Goal: Task Accomplishment & Management: Use online tool/utility

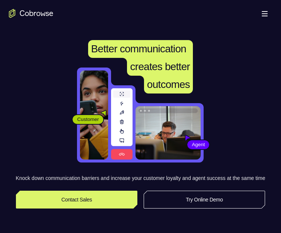
scroll to position [16, 0]
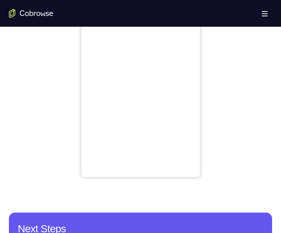
scroll to position [330, 0]
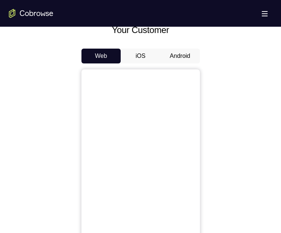
click at [182, 63] on button "Android" at bounding box center [180, 56] width 40 height 15
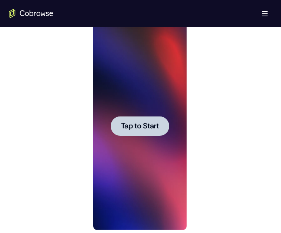
scroll to position [0, 0]
click at [152, 135] on div at bounding box center [140, 126] width 59 height 20
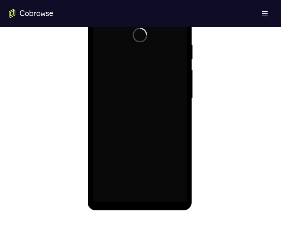
scroll to position [413, 0]
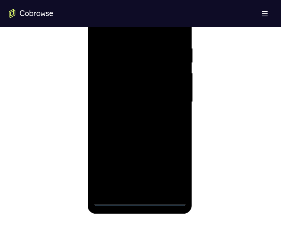
click at [141, 203] on div at bounding box center [139, 102] width 93 height 208
click at [178, 169] on div at bounding box center [139, 102] width 93 height 208
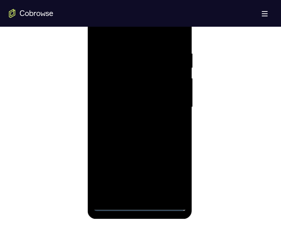
click at [153, 33] on div at bounding box center [139, 107] width 93 height 208
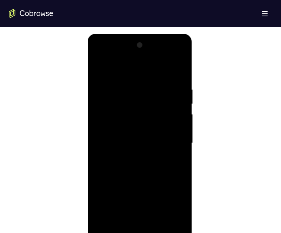
click at [147, 100] on div at bounding box center [139, 143] width 93 height 208
click at [137, 72] on div at bounding box center [139, 145] width 93 height 208
click at [129, 113] on div at bounding box center [139, 145] width 93 height 208
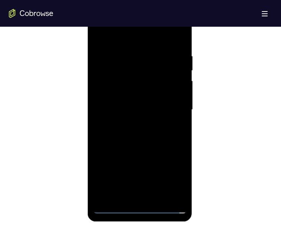
click at [138, 199] on div at bounding box center [139, 110] width 93 height 208
click at [165, 99] on div at bounding box center [139, 110] width 93 height 208
click at [152, 94] on div at bounding box center [139, 110] width 93 height 208
click at [167, 111] on div at bounding box center [139, 110] width 93 height 208
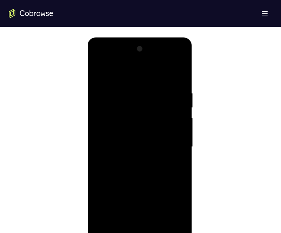
scroll to position [378, 0]
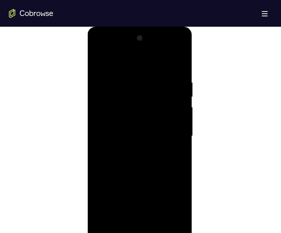
click at [159, 164] on div at bounding box center [139, 136] width 93 height 208
click at [178, 163] on div at bounding box center [139, 136] width 93 height 208
click at [130, 83] on div at bounding box center [139, 136] width 93 height 208
click at [177, 140] on div at bounding box center [139, 128] width 93 height 208
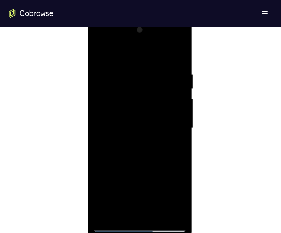
click at [179, 144] on div at bounding box center [139, 128] width 93 height 208
click at [179, 143] on div at bounding box center [139, 128] width 93 height 208
click at [153, 85] on div at bounding box center [139, 128] width 93 height 208
click at [179, 175] on div at bounding box center [139, 128] width 93 height 208
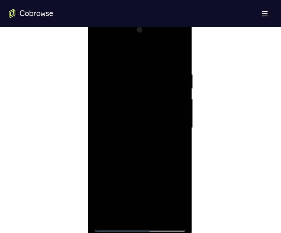
click at [178, 185] on div at bounding box center [139, 128] width 93 height 208
click at [173, 123] on div at bounding box center [139, 125] width 93 height 208
click at [182, 110] on div at bounding box center [139, 125] width 93 height 208
click at [185, 50] on div at bounding box center [139, 125] width 93 height 208
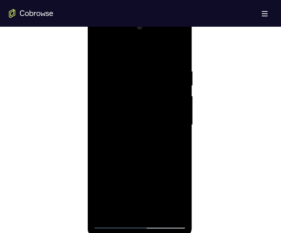
click at [178, 54] on div at bounding box center [139, 125] width 93 height 208
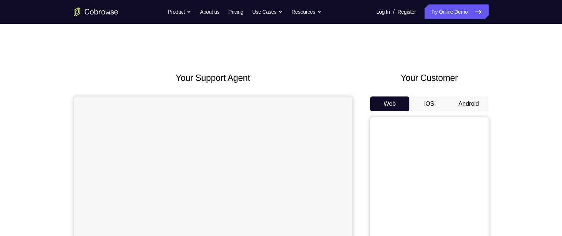
click at [468, 100] on button "Android" at bounding box center [469, 103] width 40 height 15
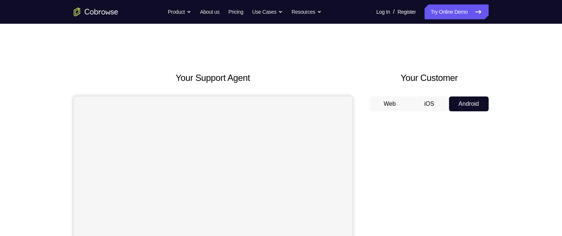
scroll to position [2, 0]
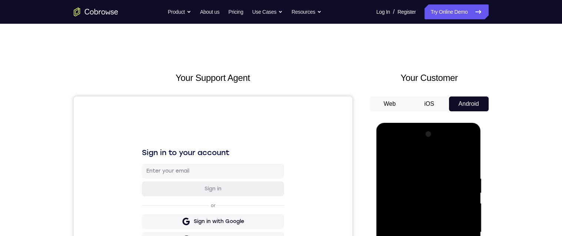
scroll to position [79, 0]
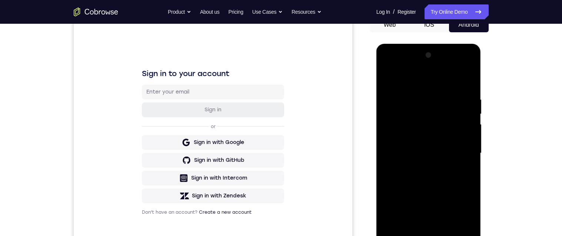
click at [426, 235] on div at bounding box center [428, 153] width 93 height 208
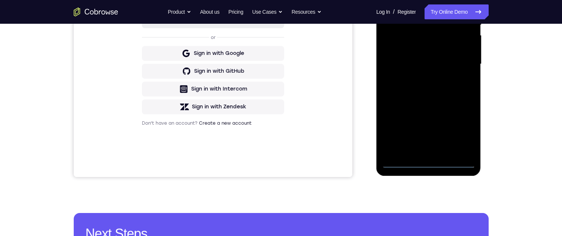
scroll to position [143, 0]
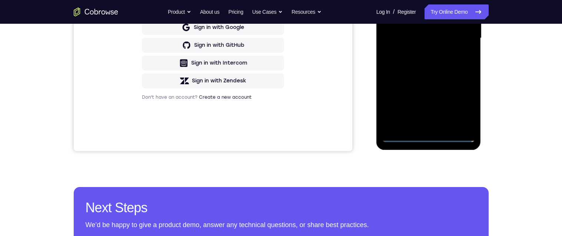
click at [430, 136] on div at bounding box center [428, 38] width 93 height 208
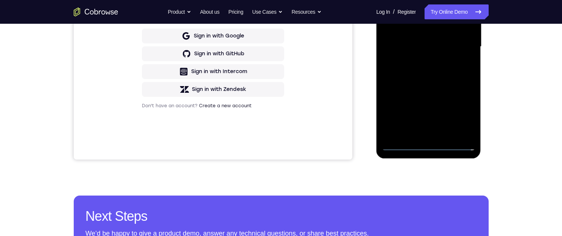
click at [464, 113] on div at bounding box center [428, 47] width 93 height 208
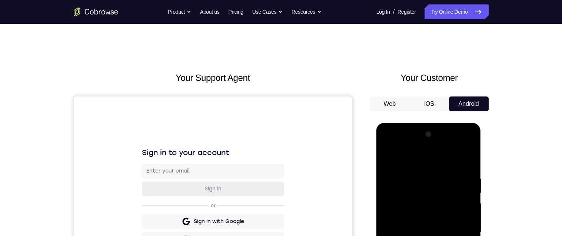
scroll to position [54, 0]
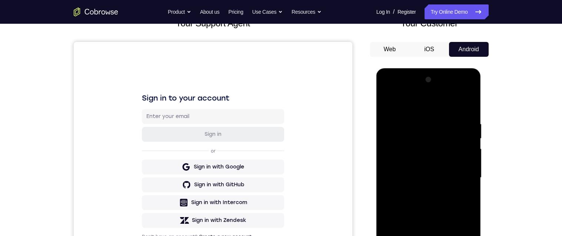
click at [429, 107] on div at bounding box center [428, 178] width 93 height 208
click at [428, 134] on div at bounding box center [428, 178] width 93 height 208
click at [413, 118] on div at bounding box center [428, 178] width 93 height 208
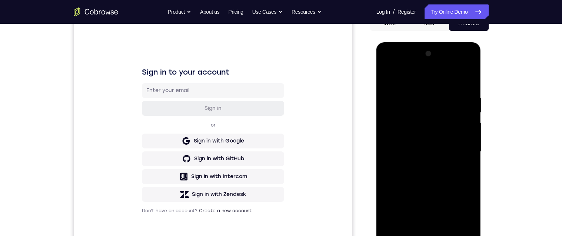
click at [415, 122] on div at bounding box center [428, 152] width 93 height 208
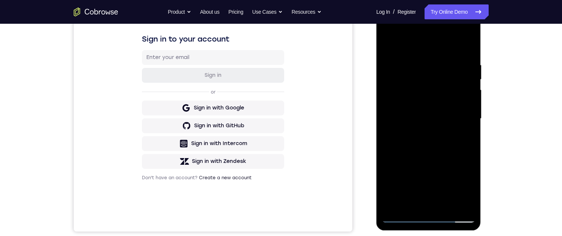
click at [422, 130] on div at bounding box center [428, 119] width 93 height 208
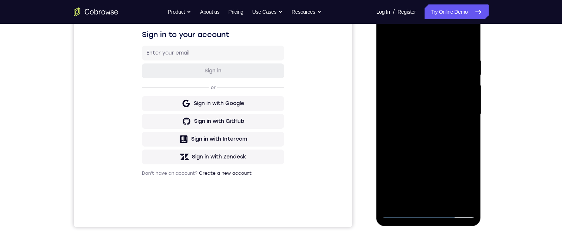
click at [433, 109] on div at bounding box center [428, 114] width 93 height 208
click at [433, 105] on div at bounding box center [428, 114] width 93 height 208
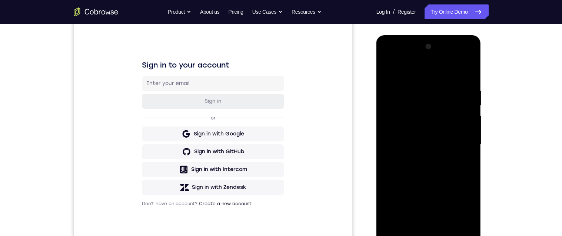
scroll to position [92, 0]
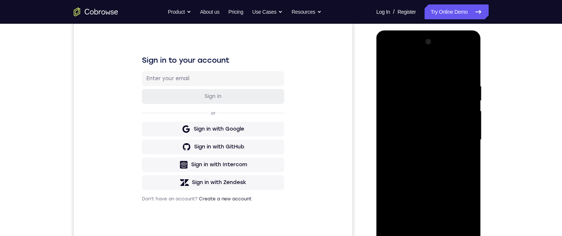
click at [459, 139] on div at bounding box center [428, 140] width 93 height 208
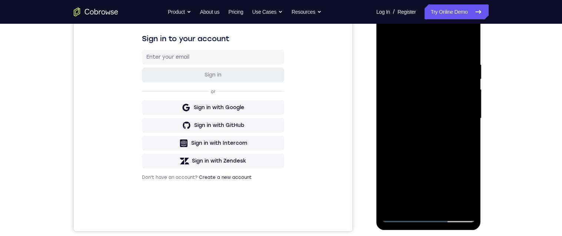
scroll to position [102, 0]
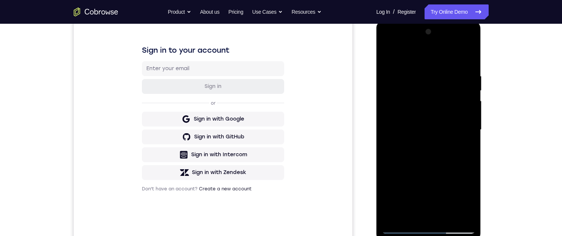
click at [463, 155] on div at bounding box center [428, 130] width 93 height 208
click at [444, 162] on div at bounding box center [428, 130] width 93 height 208
click at [532, 166] on div "Your Support Agent Your Customer Web iOS Android Next Steps We’d be happy to gi…" at bounding box center [281, 165] width 562 height 489
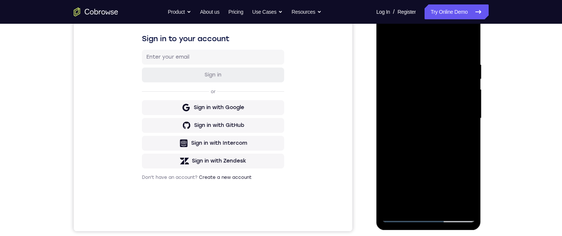
click at [448, 205] on div at bounding box center [428, 118] width 93 height 208
click at [448, 159] on div at bounding box center [428, 118] width 93 height 208
click at [445, 112] on div at bounding box center [428, 118] width 93 height 208
click at [425, 202] on div at bounding box center [428, 118] width 93 height 208
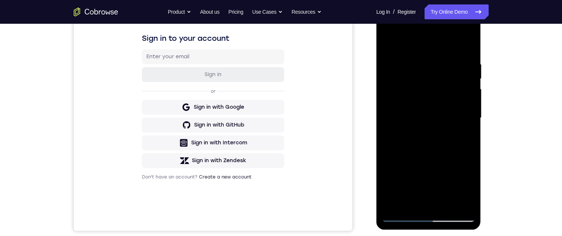
click at [390, 46] on div at bounding box center [428, 118] width 93 height 208
click at [431, 159] on div at bounding box center [428, 118] width 93 height 208
click at [420, 204] on div at bounding box center [428, 118] width 93 height 208
click at [468, 138] on div at bounding box center [428, 118] width 93 height 208
click at [390, 43] on div at bounding box center [428, 118] width 93 height 208
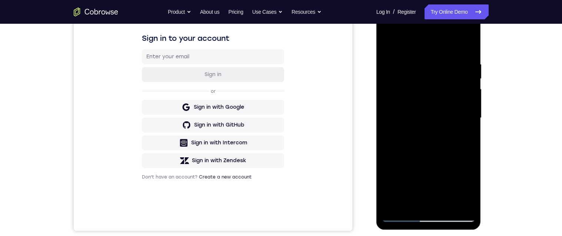
click at [436, 151] on div at bounding box center [428, 118] width 93 height 208
click at [463, 137] on div at bounding box center [428, 118] width 93 height 208
click at [385, 43] on div at bounding box center [428, 118] width 93 height 208
click at [430, 97] on div at bounding box center [428, 118] width 93 height 208
click at [418, 203] on div at bounding box center [428, 118] width 93 height 208
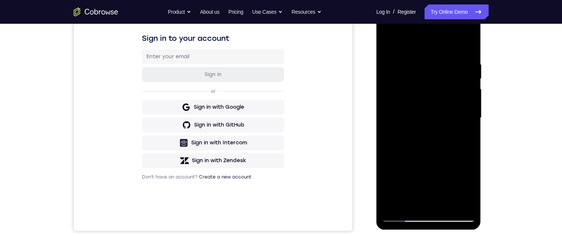
click at [466, 136] on div at bounding box center [428, 118] width 93 height 208
click at [387, 57] on div at bounding box center [428, 118] width 93 height 208
click at [389, 42] on div at bounding box center [428, 118] width 93 height 208
click at [387, 46] on div at bounding box center [428, 118] width 93 height 208
click at [433, 115] on div at bounding box center [428, 118] width 93 height 208
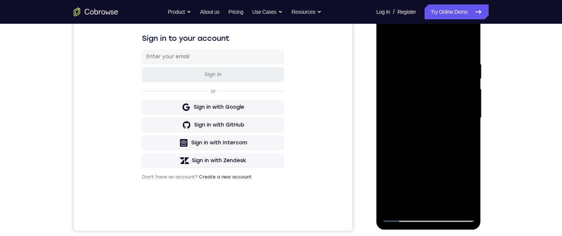
click at [463, 135] on div at bounding box center [428, 118] width 93 height 208
click at [466, 135] on div at bounding box center [428, 118] width 93 height 208
click at [388, 46] on div at bounding box center [428, 118] width 93 height 208
click at [438, 162] on div at bounding box center [428, 118] width 93 height 208
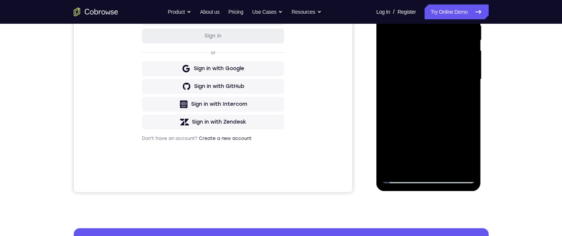
scroll to position [156, 0]
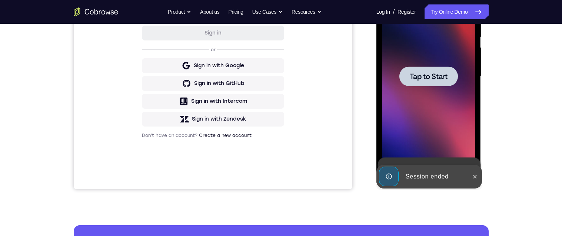
click at [451, 75] on div at bounding box center [429, 76] width 59 height 20
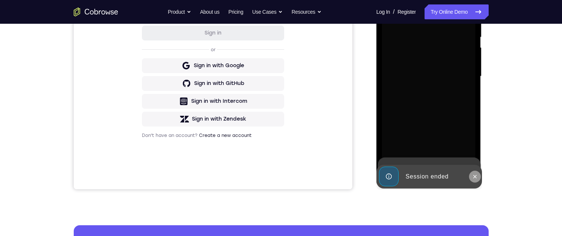
click at [477, 178] on icon at bounding box center [475, 176] width 6 height 6
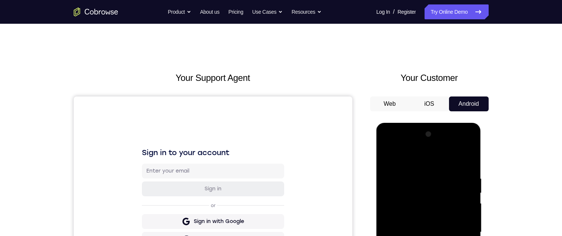
scroll to position [110, 0]
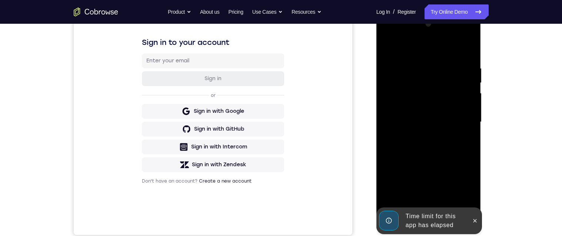
click at [478, 226] on div at bounding box center [475, 220] width 12 height 27
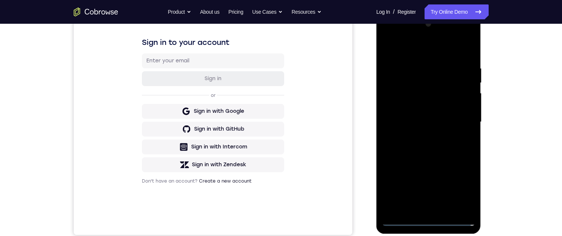
click at [430, 222] on div at bounding box center [428, 122] width 93 height 208
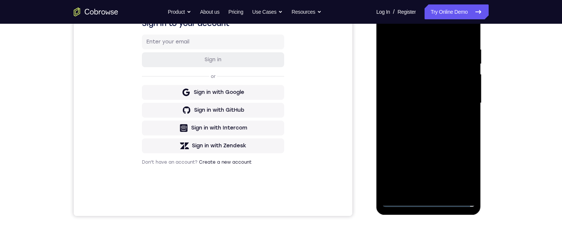
click at [456, 173] on div at bounding box center [428, 103] width 93 height 208
click at [434, 34] on div at bounding box center [428, 103] width 93 height 208
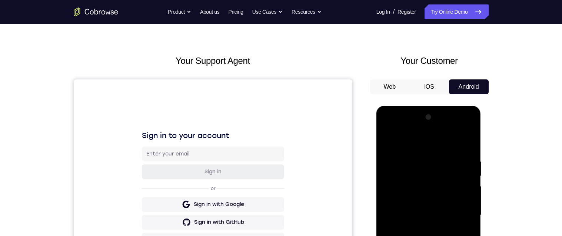
click at [431, 170] on div at bounding box center [428, 215] width 93 height 208
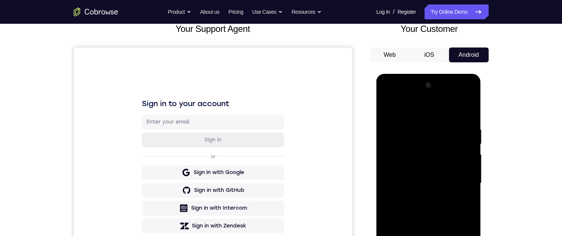
click at [418, 122] on div at bounding box center [428, 183] width 93 height 208
click at [417, 154] on div at bounding box center [428, 183] width 93 height 208
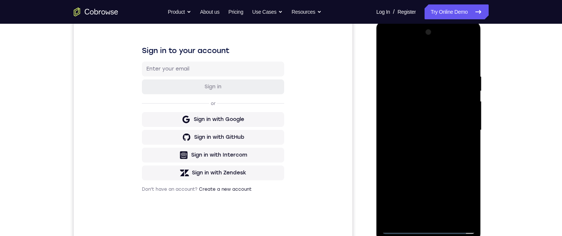
scroll to position [110, 0]
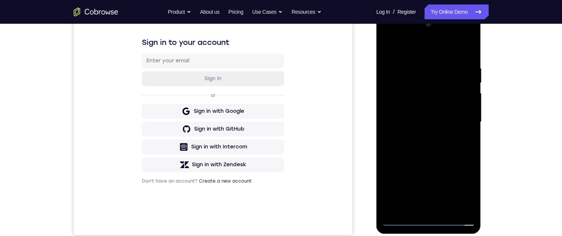
click at [422, 207] on div at bounding box center [428, 122] width 93 height 208
click at [430, 111] on div at bounding box center [428, 122] width 93 height 208
click at [444, 105] on div at bounding box center [428, 122] width 93 height 208
click at [454, 122] on div at bounding box center [428, 122] width 93 height 208
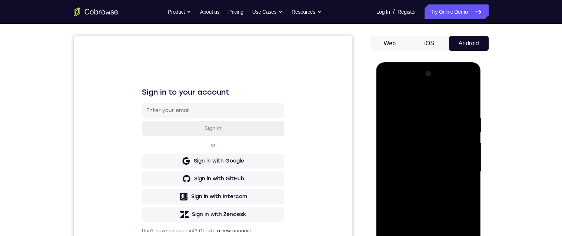
scroll to position [122, 0]
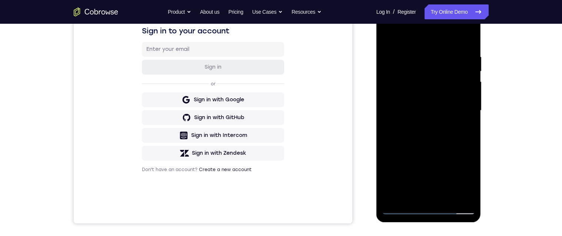
click at [450, 196] on div at bounding box center [428, 111] width 93 height 208
click at [453, 136] on div at bounding box center [428, 111] width 93 height 208
click at [447, 196] on div at bounding box center [428, 111] width 93 height 208
click at [444, 151] on div at bounding box center [428, 111] width 93 height 208
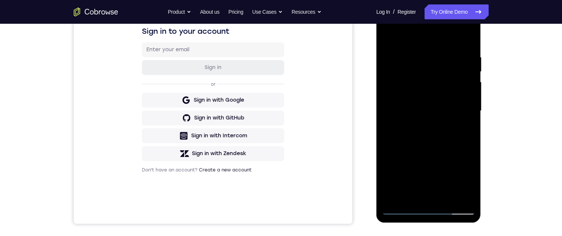
click at [452, 89] on div at bounding box center [428, 111] width 93 height 208
click at [425, 194] on div at bounding box center [428, 111] width 93 height 208
click at [467, 130] on div at bounding box center [428, 111] width 93 height 208
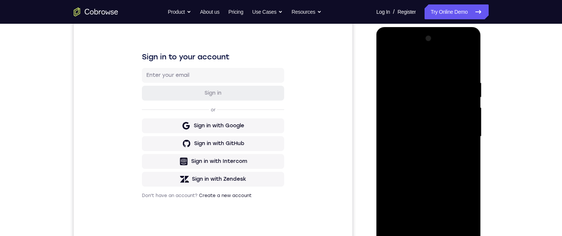
scroll to position [95, 0]
click at [386, 64] on div at bounding box center [428, 137] width 93 height 208
click at [435, 182] on div at bounding box center [428, 137] width 93 height 208
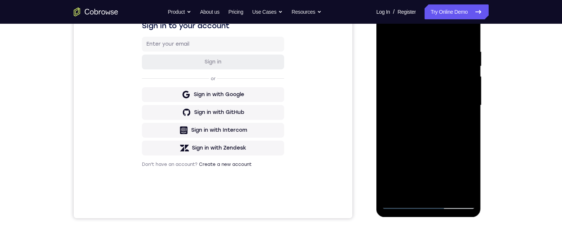
click at [424, 189] on div at bounding box center [428, 105] width 93 height 208
click at [471, 124] on div at bounding box center [428, 105] width 93 height 208
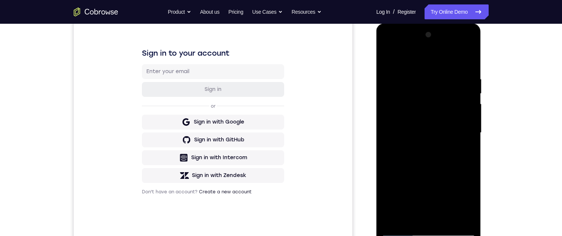
scroll to position [117, 0]
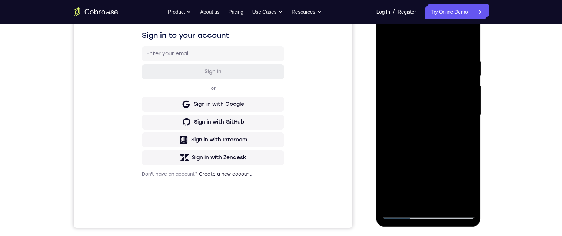
click at [469, 198] on div at bounding box center [428, 115] width 93 height 208
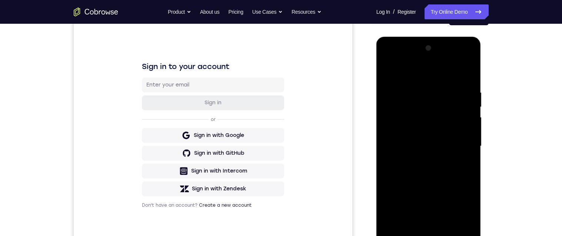
click at [388, 71] on div at bounding box center [428, 146] width 93 height 208
click at [441, 139] on div at bounding box center [428, 146] width 93 height 208
click at [428, 223] on div at bounding box center [428, 146] width 93 height 208
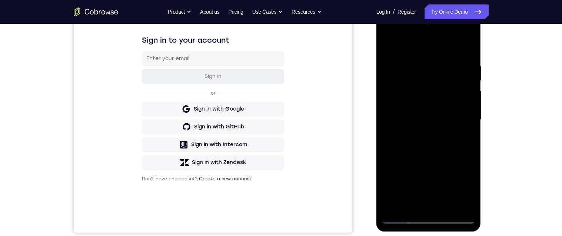
scroll to position [115, 0]
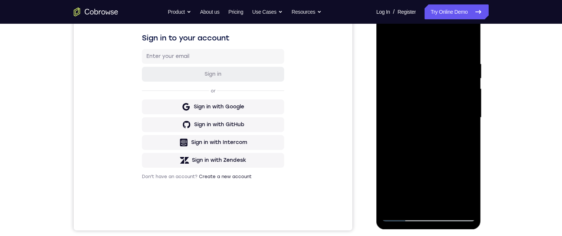
click at [412, 195] on div at bounding box center [428, 118] width 93 height 208
click at [415, 203] on div at bounding box center [428, 118] width 93 height 208
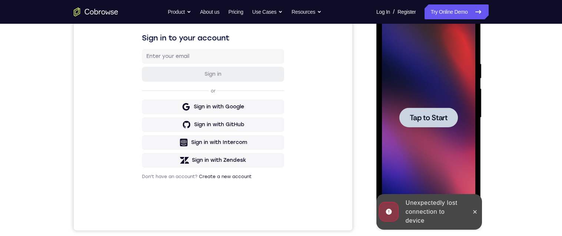
click at [443, 114] on span "Tap to Start" at bounding box center [429, 117] width 38 height 7
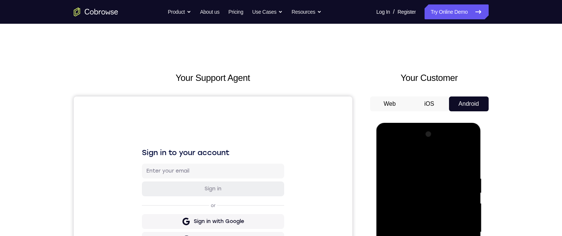
scroll to position [133, 0]
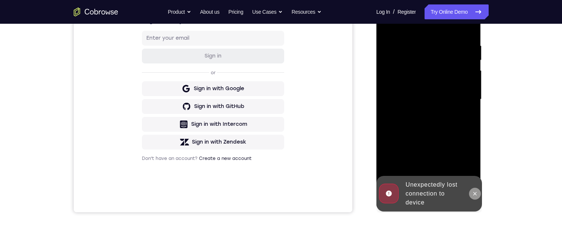
click at [474, 195] on icon at bounding box center [475, 194] width 6 height 6
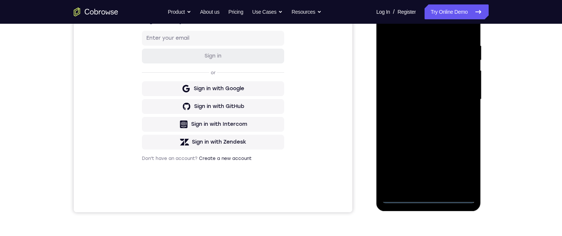
click at [434, 196] on div at bounding box center [428, 100] width 93 height 208
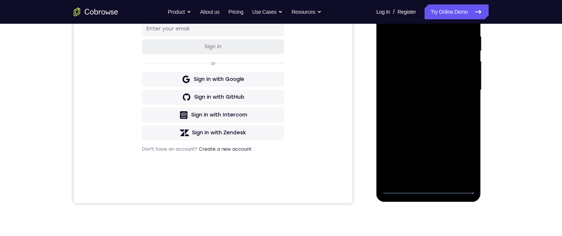
click at [463, 156] on div at bounding box center [428, 90] width 93 height 208
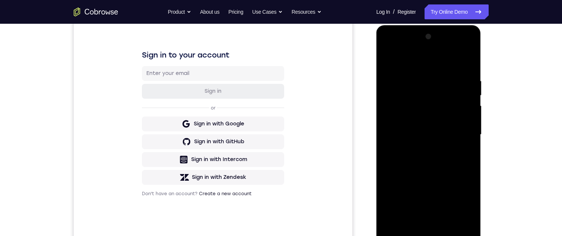
click at [429, 60] on div at bounding box center [428, 135] width 93 height 208
click at [423, 89] on div at bounding box center [428, 135] width 93 height 208
click at [423, 75] on div at bounding box center [428, 135] width 93 height 208
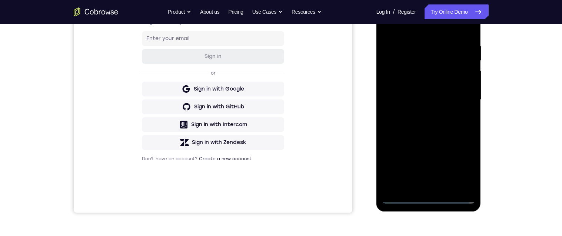
click at [436, 67] on div at bounding box center [428, 100] width 93 height 208
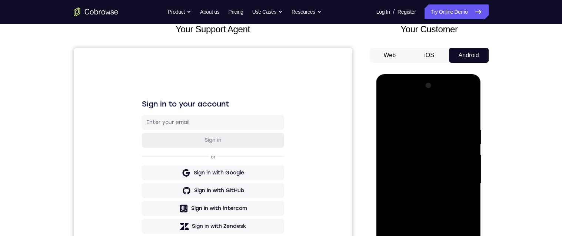
scroll to position [0, 0]
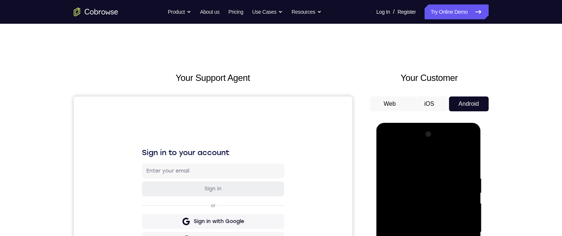
click at [426, 235] on div at bounding box center [428, 232] width 93 height 208
click at [446, 222] on div at bounding box center [428, 232] width 93 height 208
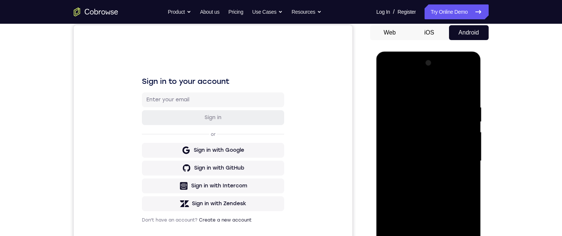
click at [442, 140] on div at bounding box center [428, 161] width 93 height 208
click at [452, 158] on div at bounding box center [428, 161] width 93 height 208
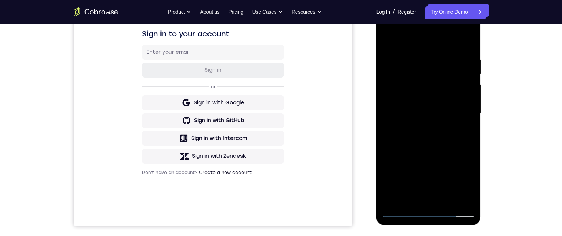
scroll to position [127, 0]
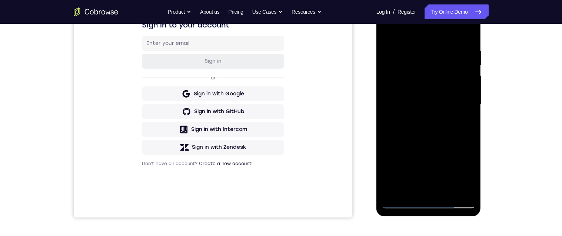
click at [452, 133] on div at bounding box center [428, 105] width 93 height 208
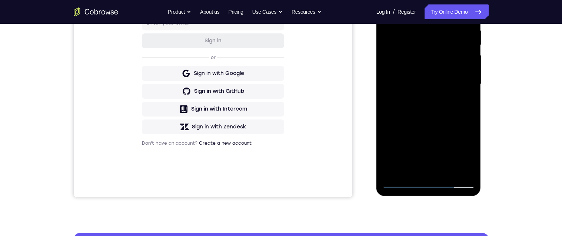
click at [492, 95] on div "Your Support Agent Your Customer Web iOS Android Next Steps We’d be happy to gi…" at bounding box center [281, 120] width 474 height 489
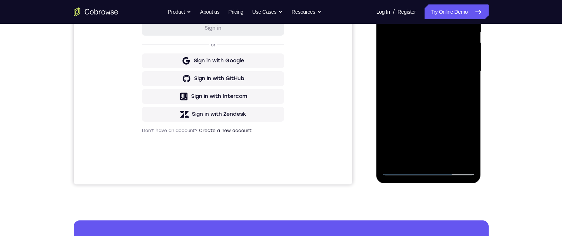
scroll to position [168, 0]
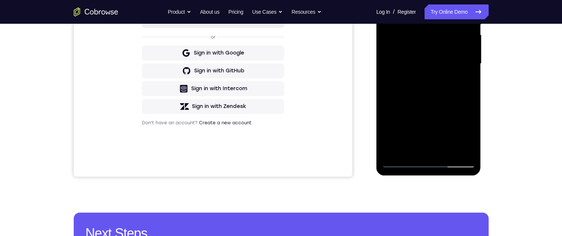
click at [448, 150] on div at bounding box center [428, 64] width 93 height 208
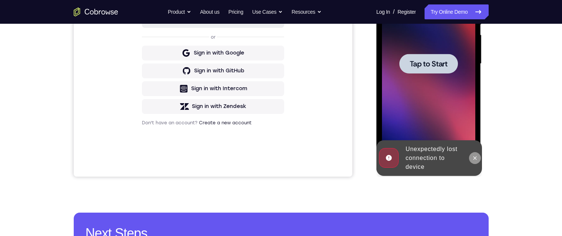
click at [475, 157] on icon at bounding box center [475, 157] width 3 height 3
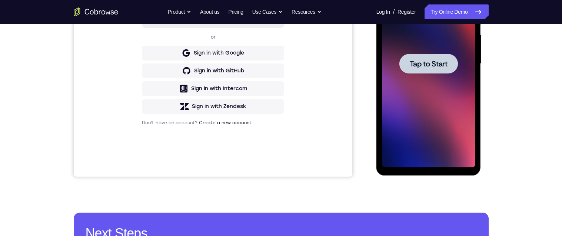
click at [439, 67] on span "Tap to Start" at bounding box center [429, 63] width 38 height 7
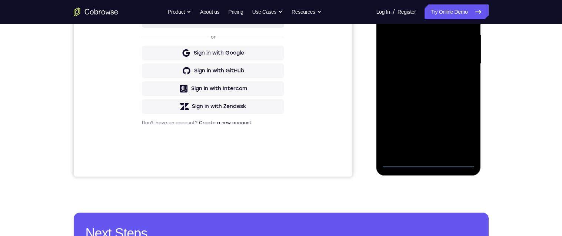
click at [428, 163] on div at bounding box center [428, 64] width 93 height 208
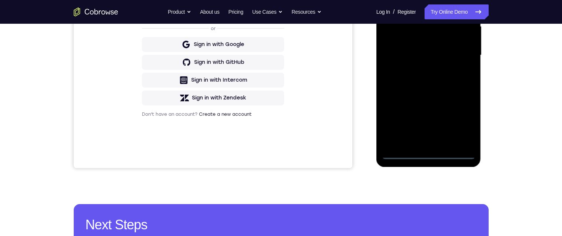
click at [457, 124] on div at bounding box center [428, 55] width 93 height 208
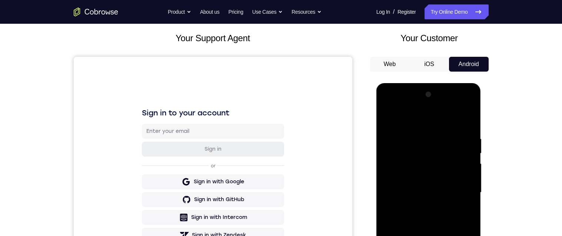
scroll to position [46, 0]
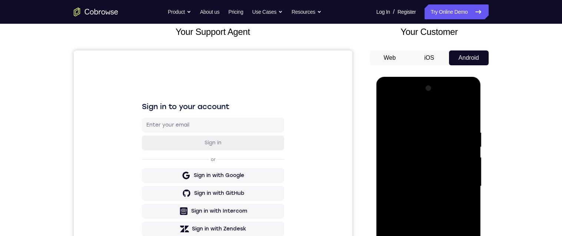
click at [455, 116] on div at bounding box center [428, 186] width 93 height 208
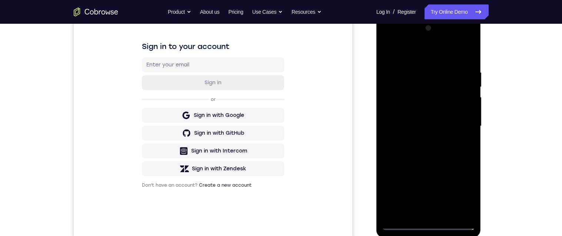
click at [430, 86] on div at bounding box center [428, 126] width 93 height 208
click at [409, 67] on div at bounding box center [428, 126] width 93 height 208
click at [403, 107] on div at bounding box center [428, 126] width 93 height 208
click at [409, 95] on div at bounding box center [428, 126] width 93 height 208
click at [423, 142] on div at bounding box center [428, 126] width 93 height 208
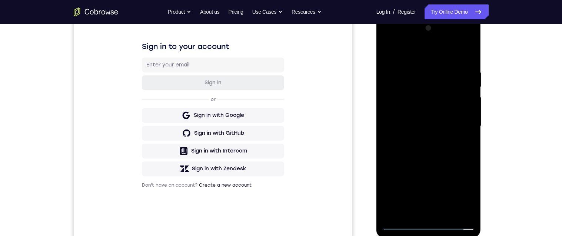
click at [417, 122] on div at bounding box center [428, 126] width 93 height 208
click at [440, 114] on div at bounding box center [428, 126] width 93 height 208
click at [455, 122] on div at bounding box center [428, 126] width 93 height 208
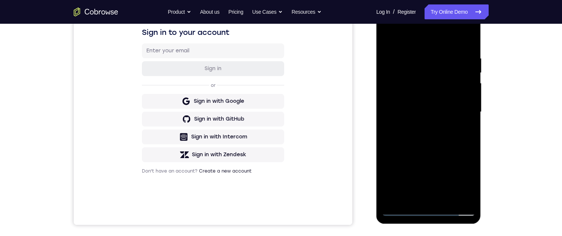
scroll to position [122, 0]
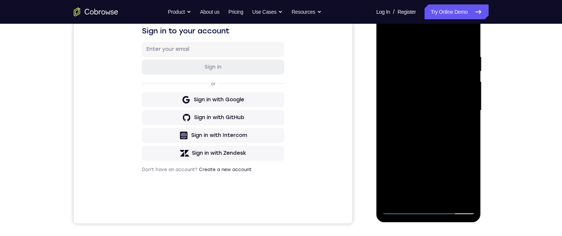
click at [445, 140] on div at bounding box center [428, 111] width 93 height 208
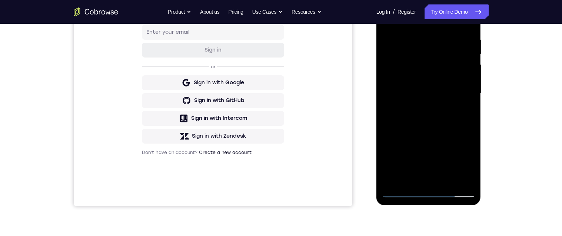
click at [448, 181] on div at bounding box center [428, 94] width 93 height 208
click at [445, 136] on div at bounding box center [428, 94] width 93 height 208
click at [449, 89] on div at bounding box center [428, 94] width 93 height 208
click at [422, 179] on div at bounding box center [428, 94] width 93 height 208
click at [467, 113] on div at bounding box center [428, 94] width 93 height 208
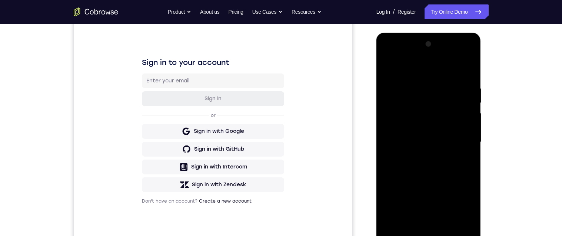
scroll to position [89, 0]
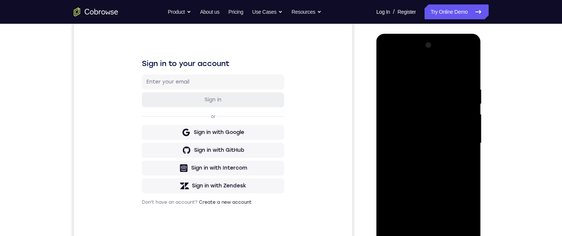
click at [386, 70] on div at bounding box center [428, 143] width 93 height 208
click at [389, 69] on div at bounding box center [428, 143] width 93 height 208
click at [470, 176] on div at bounding box center [428, 143] width 93 height 208
click at [470, 148] on div at bounding box center [428, 143] width 93 height 208
click at [467, 146] on div at bounding box center [428, 143] width 93 height 208
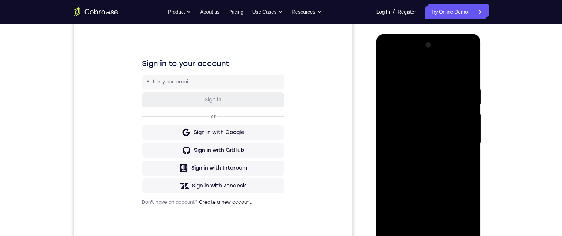
click at [468, 151] on div at bounding box center [428, 143] width 93 height 208
click at [470, 150] on div at bounding box center [428, 143] width 93 height 208
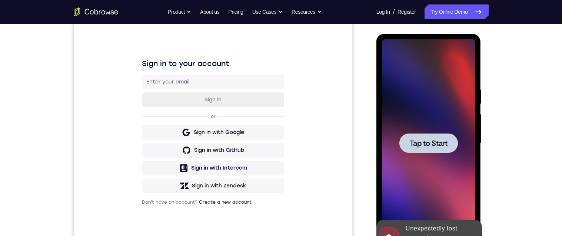
scroll to position [184, 0]
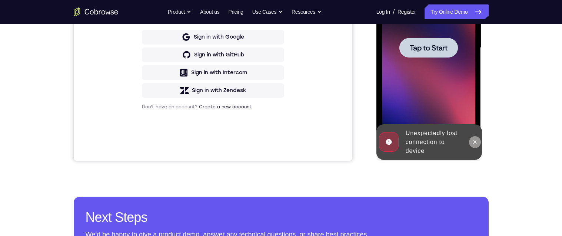
click at [475, 146] on button at bounding box center [475, 142] width 12 height 12
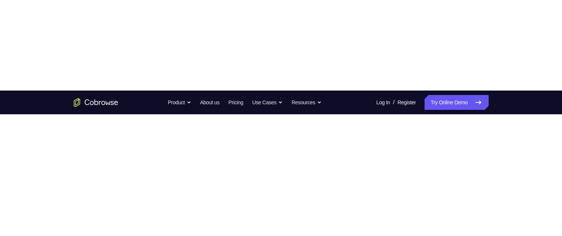
scroll to position [45, 0]
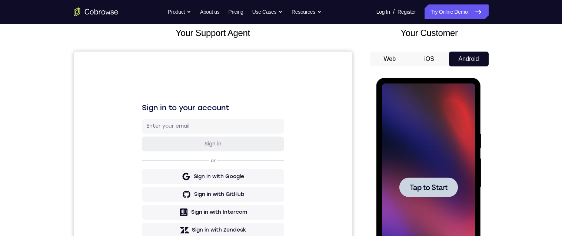
click at [430, 190] on span "Tap to Start" at bounding box center [429, 186] width 38 height 7
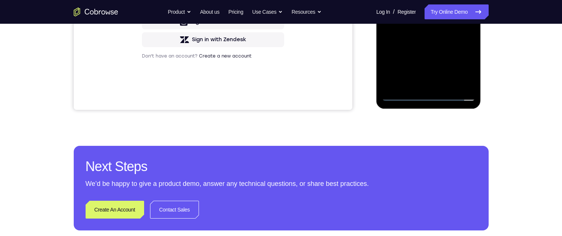
scroll to position [221, 0]
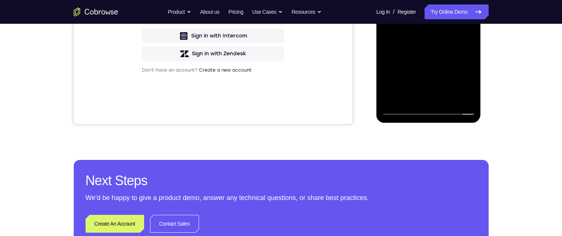
click at [431, 109] on div at bounding box center [428, 11] width 93 height 208
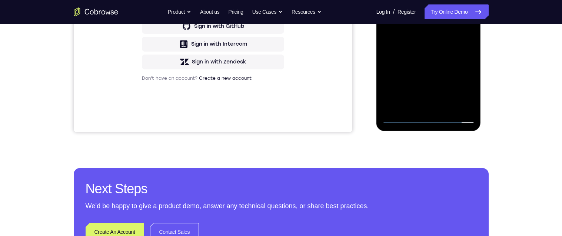
click at [538, 142] on div "Your Support Agent Your Customer Web iOS Android Next Steps We’d be happy to gi…" at bounding box center [281, 55] width 562 height 489
click at [468, 91] on div at bounding box center [428, 19] width 93 height 208
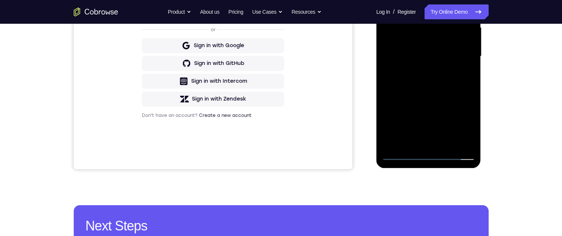
click at [543, 140] on div "Your Support Agent Your Customer Web iOS Android Next Steps We’d be happy to gi…" at bounding box center [281, 92] width 562 height 489
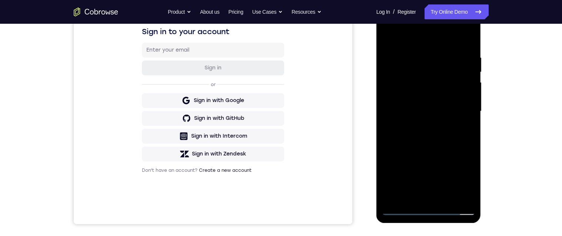
click at [452, 37] on div at bounding box center [428, 111] width 93 height 208
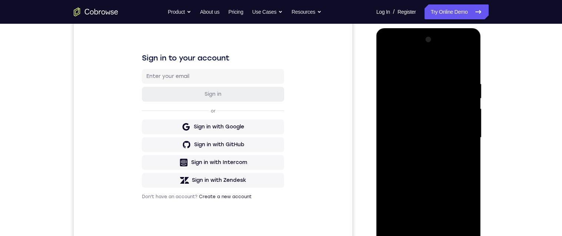
click at [438, 95] on div at bounding box center [428, 138] width 93 height 208
click at [418, 67] on div at bounding box center [428, 138] width 93 height 208
click at [410, 112] on div at bounding box center [428, 138] width 93 height 208
click at [422, 153] on div at bounding box center [428, 138] width 93 height 208
click at [426, 129] on div at bounding box center [428, 138] width 93 height 208
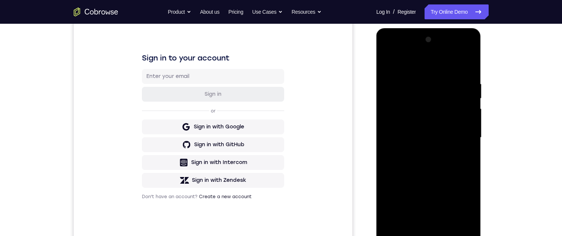
click at [451, 120] on div at bounding box center [428, 138] width 93 height 208
click at [433, 138] on div at bounding box center [428, 138] width 93 height 208
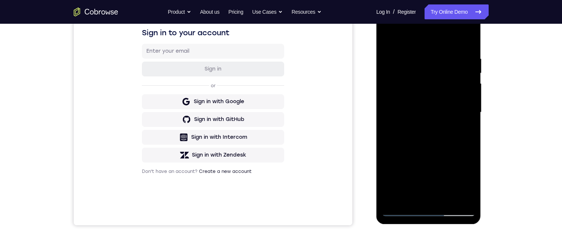
click at [445, 139] on div at bounding box center [428, 113] width 93 height 208
click at [417, 55] on div at bounding box center [428, 113] width 93 height 208
click at [464, 123] on div at bounding box center [428, 113] width 93 height 208
click at [389, 107] on div at bounding box center [428, 113] width 93 height 208
click at [467, 112] on div at bounding box center [428, 113] width 93 height 208
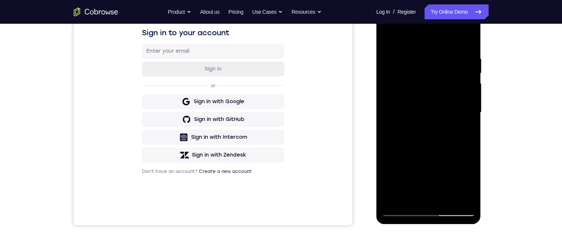
click at [463, 108] on div at bounding box center [428, 113] width 93 height 208
click at [464, 116] on div at bounding box center [428, 113] width 93 height 208
click at [467, 124] on div at bounding box center [428, 113] width 93 height 208
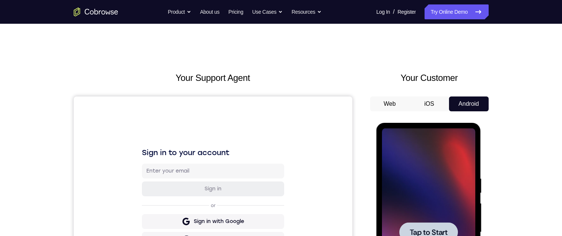
scroll to position [30, 0]
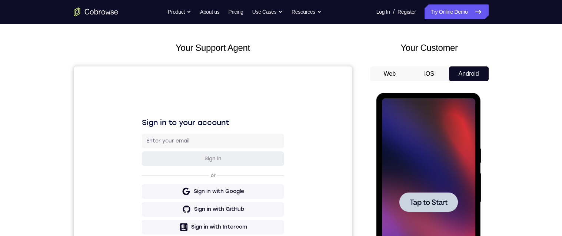
click at [442, 202] on span "Tap to Start" at bounding box center [429, 201] width 38 height 7
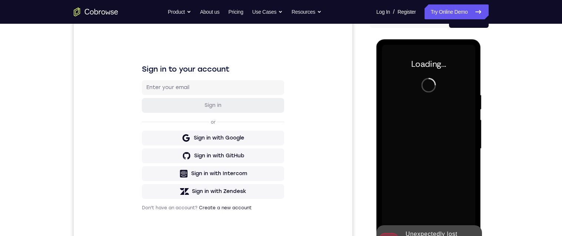
scroll to position [113, 0]
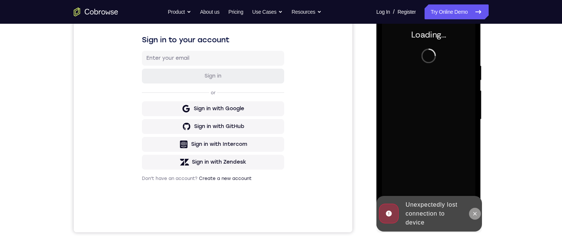
click at [474, 215] on icon at bounding box center [475, 214] width 6 height 6
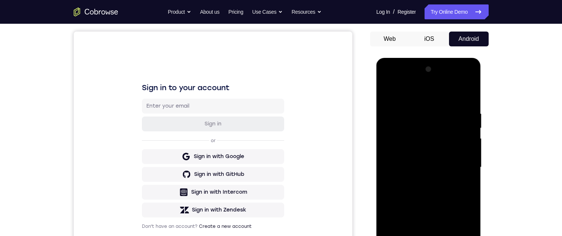
scroll to position [122, 0]
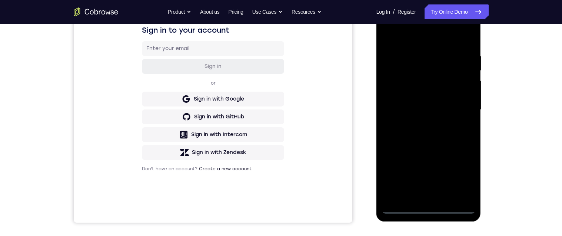
click at [426, 211] on div at bounding box center [428, 110] width 93 height 208
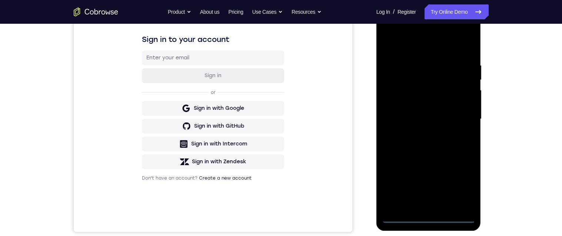
scroll to position [114, 0]
click at [463, 184] on div at bounding box center [428, 118] width 93 height 208
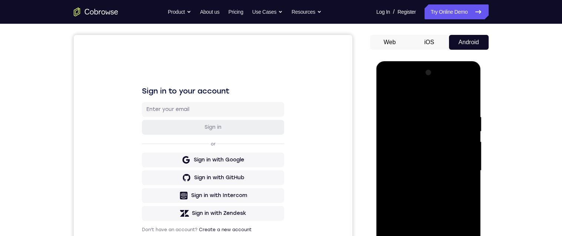
click at [435, 96] on div at bounding box center [428, 171] width 93 height 208
click at [430, 96] on div at bounding box center [428, 171] width 93 height 208
click at [423, 128] on div at bounding box center [428, 171] width 93 height 208
click at [412, 97] on div at bounding box center [428, 171] width 93 height 208
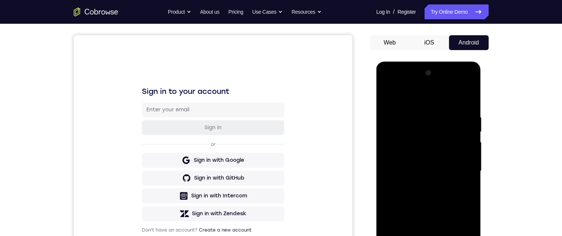
click at [409, 143] on div at bounding box center [428, 171] width 93 height 208
click at [422, 190] on div at bounding box center [428, 171] width 93 height 208
click at [424, 183] on div at bounding box center [428, 171] width 93 height 208
click at [534, 154] on div "Your Support Agent Your Customer Web iOS Android Next Steps We’d be happy to gi…" at bounding box center [281, 207] width 562 height 489
click at [454, 162] on div at bounding box center [428, 171] width 93 height 208
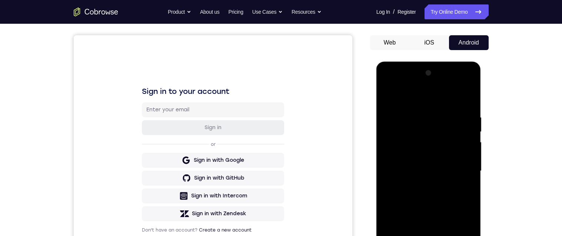
click at [450, 134] on div at bounding box center [428, 171] width 93 height 208
click at [448, 153] on div at bounding box center [428, 171] width 93 height 208
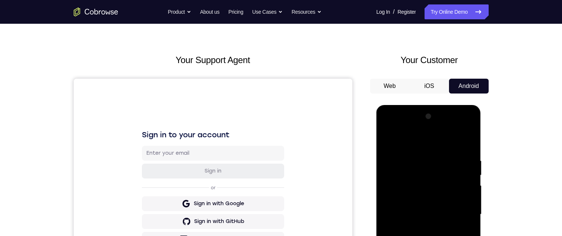
scroll to position [79, 0]
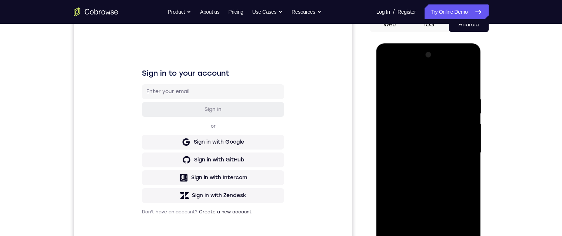
click at [457, 153] on div at bounding box center [428, 153] width 93 height 208
click at [449, 182] on div at bounding box center [428, 153] width 93 height 208
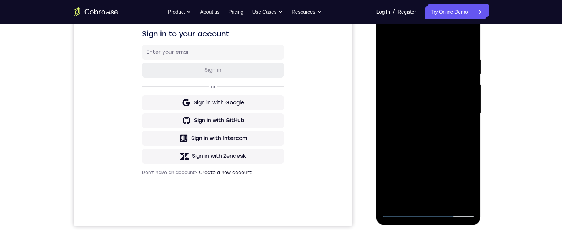
scroll to position [83, 0]
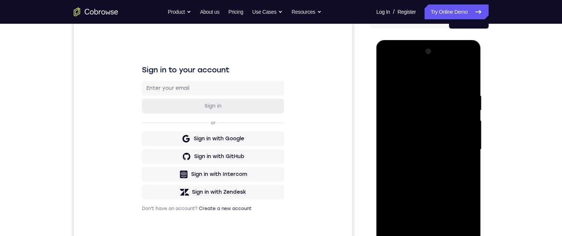
click at [422, 93] on div at bounding box center [428, 150] width 93 height 208
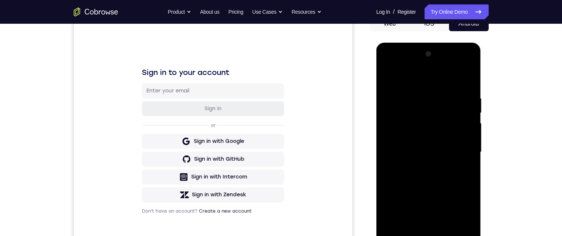
click at [469, 146] on div at bounding box center [428, 152] width 93 height 208
click at [464, 136] on div at bounding box center [428, 152] width 93 height 208
click at [464, 134] on div at bounding box center [428, 152] width 93 height 208
click at [463, 135] on div at bounding box center [428, 152] width 93 height 208
click at [370, 173] on div "Your Support Agent Your Customer Web iOS Android" at bounding box center [281, 128] width 415 height 274
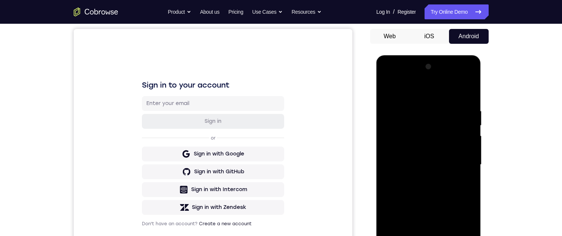
scroll to position [100, 0]
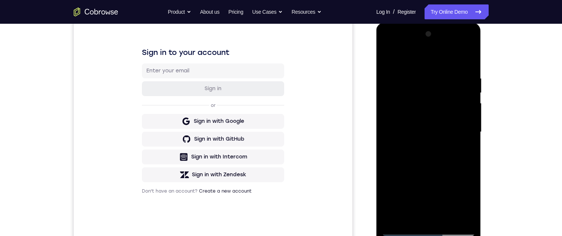
click at [462, 160] on div at bounding box center [428, 132] width 93 height 208
click at [466, 174] on div at bounding box center [428, 132] width 93 height 208
click at [468, 191] on div at bounding box center [428, 132] width 93 height 208
click at [466, 180] on div at bounding box center [428, 132] width 93 height 208
click at [467, 180] on div at bounding box center [428, 132] width 93 height 208
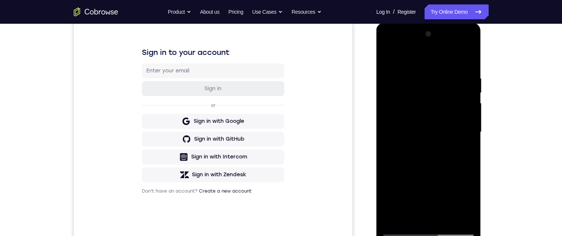
click at [466, 180] on div at bounding box center [428, 132] width 93 height 208
click at [465, 180] on div at bounding box center [428, 132] width 93 height 208
click at [388, 154] on div at bounding box center [428, 132] width 93 height 208
click at [463, 170] on div at bounding box center [428, 132] width 93 height 208
click at [462, 171] on div at bounding box center [428, 132] width 93 height 208
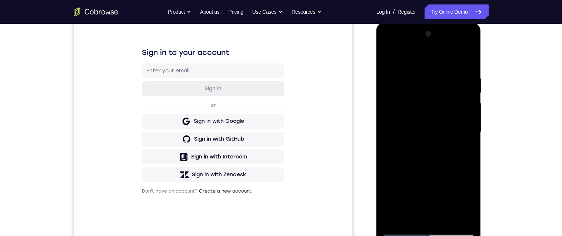
click at [460, 179] on div at bounding box center [428, 132] width 93 height 208
click at [461, 174] on div at bounding box center [428, 132] width 93 height 208
click at [466, 173] on div at bounding box center [428, 132] width 93 height 208
click at [467, 172] on div at bounding box center [428, 132] width 93 height 208
click at [467, 176] on div at bounding box center [428, 132] width 93 height 208
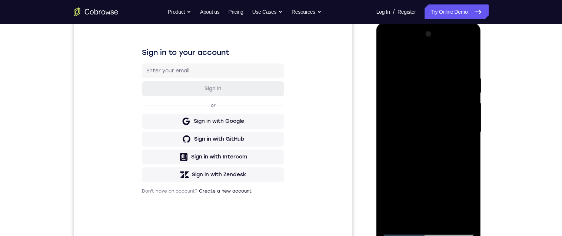
click at [466, 177] on div at bounding box center [428, 132] width 93 height 208
click at [463, 177] on div at bounding box center [428, 132] width 93 height 208
click at [467, 182] on div at bounding box center [428, 132] width 93 height 208
click at [470, 180] on div at bounding box center [428, 132] width 93 height 208
click at [468, 180] on div at bounding box center [428, 132] width 93 height 208
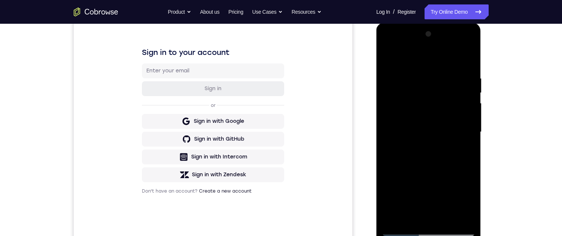
click at [466, 182] on div at bounding box center [428, 132] width 93 height 208
click at [464, 169] on div at bounding box center [428, 132] width 93 height 208
click at [464, 174] on div at bounding box center [428, 132] width 93 height 208
click at [466, 173] on div at bounding box center [428, 132] width 93 height 208
click at [465, 173] on div at bounding box center [428, 132] width 93 height 208
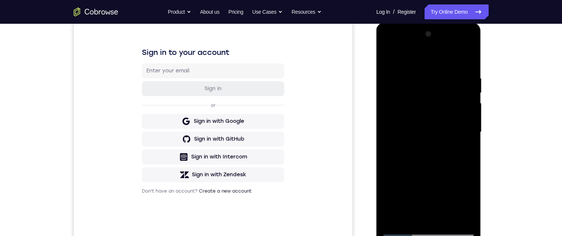
click at [467, 146] on div at bounding box center [428, 132] width 93 height 208
click at [466, 158] on div at bounding box center [428, 132] width 93 height 208
click at [462, 169] on div at bounding box center [428, 132] width 93 height 208
click at [464, 168] on div at bounding box center [428, 132] width 93 height 208
click at [465, 171] on div at bounding box center [428, 132] width 93 height 208
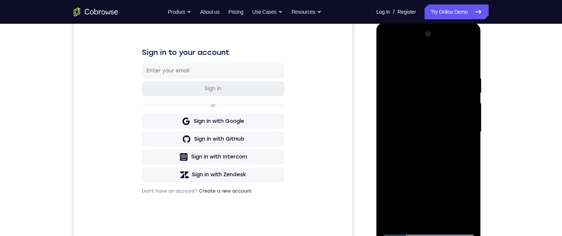
click at [464, 171] on div at bounding box center [428, 132] width 93 height 208
click at [461, 174] on div at bounding box center [428, 132] width 93 height 208
click at [463, 170] on div at bounding box center [428, 132] width 93 height 208
click at [458, 215] on div at bounding box center [428, 132] width 93 height 208
click at [466, 170] on div at bounding box center [428, 132] width 93 height 208
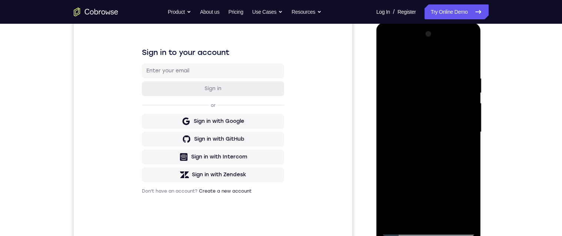
click at [386, 155] on div at bounding box center [428, 132] width 93 height 208
click at [420, 221] on div at bounding box center [428, 132] width 93 height 208
click at [450, 134] on div at bounding box center [428, 132] width 93 height 208
click at [430, 213] on div at bounding box center [428, 132] width 93 height 208
click at [412, 215] on div at bounding box center [428, 132] width 93 height 208
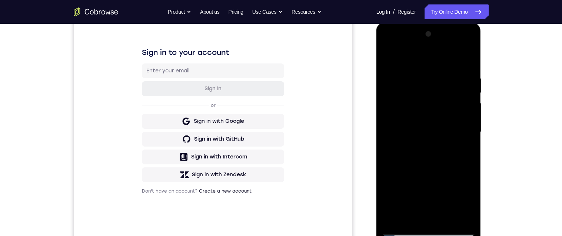
click at [451, 184] on div at bounding box center [428, 132] width 93 height 208
click at [463, 133] on div at bounding box center [428, 132] width 93 height 208
click at [466, 144] on div at bounding box center [428, 132] width 93 height 208
click at [466, 150] on div at bounding box center [428, 132] width 93 height 208
click at [474, 142] on div at bounding box center [428, 132] width 93 height 208
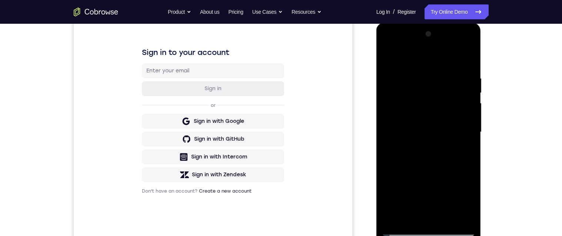
click at [473, 141] on div at bounding box center [428, 132] width 93 height 208
click at [467, 153] on div at bounding box center [428, 132] width 93 height 208
click at [471, 152] on div at bounding box center [428, 132] width 93 height 208
click at [474, 156] on div at bounding box center [428, 132] width 93 height 208
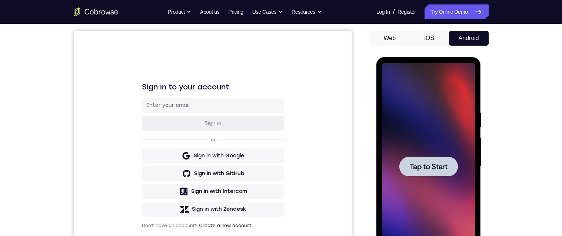
scroll to position [0, 0]
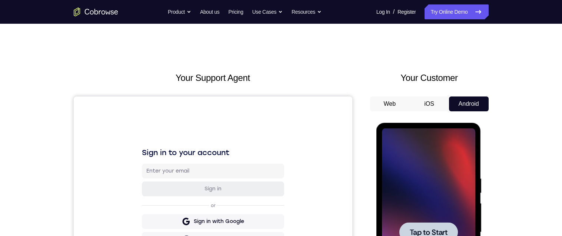
click at [335, 92] on div "Your Support Agent" at bounding box center [213, 208] width 279 height 274
click at [316, 117] on div "Sign in to your account Sign in or Sign in with Google Sign in with GitHub Sign…" at bounding box center [212, 220] width 279 height 248
